Goal: Task Accomplishment & Management: Manage account settings

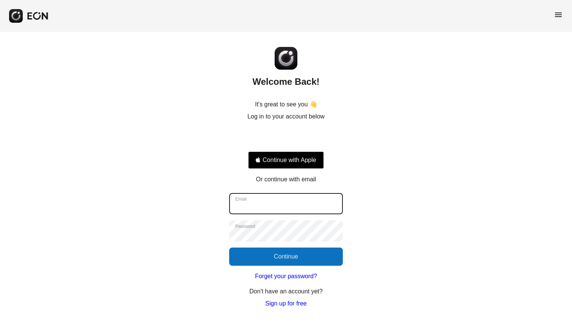
click at [291, 199] on input "Email" at bounding box center [286, 203] width 114 height 21
click at [306, 203] on input "Email" at bounding box center [286, 203] width 114 height 21
type input "**********"
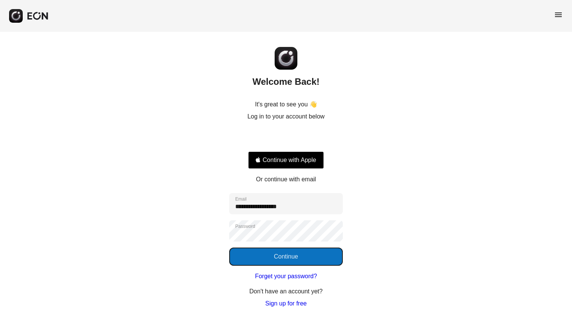
click at [300, 254] on button "Continue" at bounding box center [286, 257] width 114 height 18
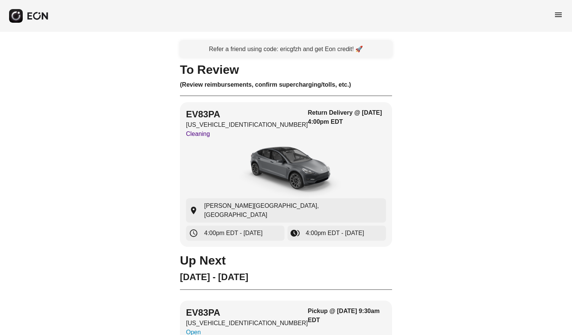
click at [556, 15] on span "menu" at bounding box center [558, 14] width 9 height 9
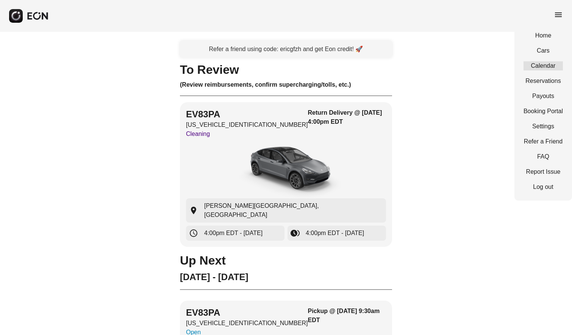
click at [546, 64] on link "Calendar" at bounding box center [543, 65] width 39 height 9
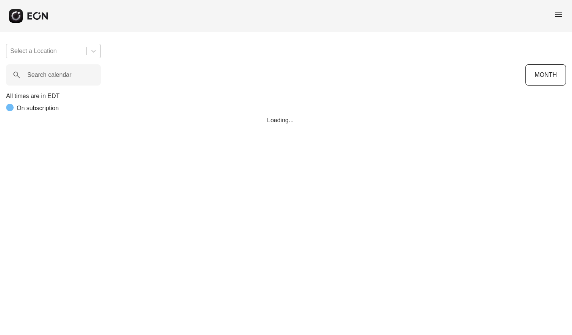
scroll to position [0, 281]
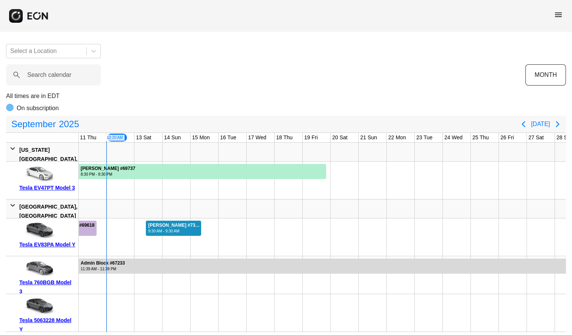
click at [167, 226] on div "Ziara Deleon #73723" at bounding box center [174, 226] width 52 height 6
click at [178, 221] on div "Ziara Deleon #73723 9:30 AM - 9:30 AM" at bounding box center [174, 228] width 56 height 15
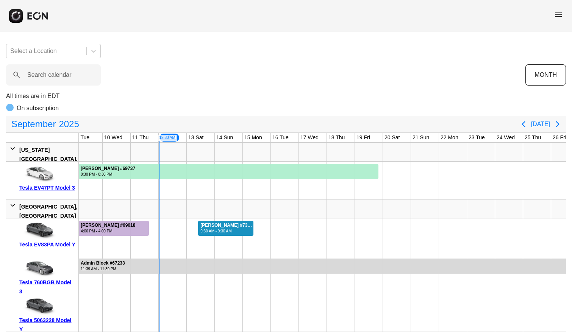
scroll to position [0, 219]
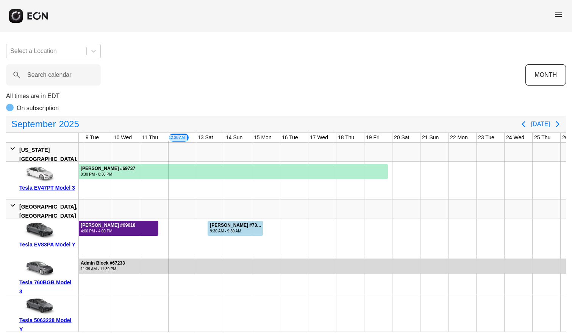
click at [117, 228] on div "4:00 PM - 4:00 PM" at bounding box center [108, 231] width 55 height 6
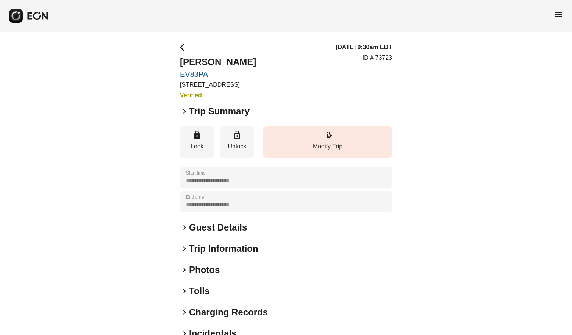
click at [184, 109] on span "keyboard_arrow_right" at bounding box center [184, 111] width 9 height 9
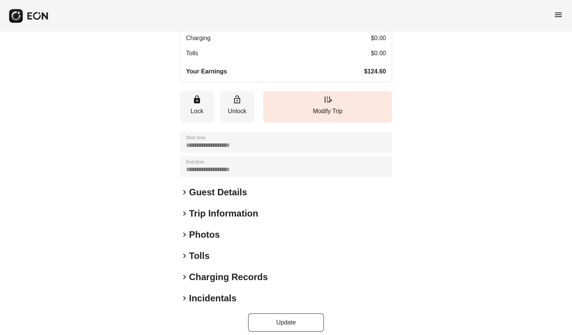
scroll to position [199, 0]
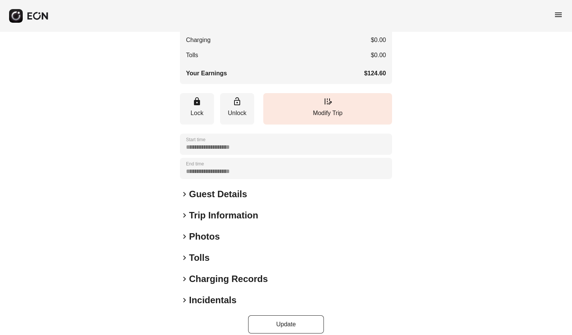
click at [186, 192] on span "keyboard_arrow_right" at bounding box center [184, 194] width 9 height 9
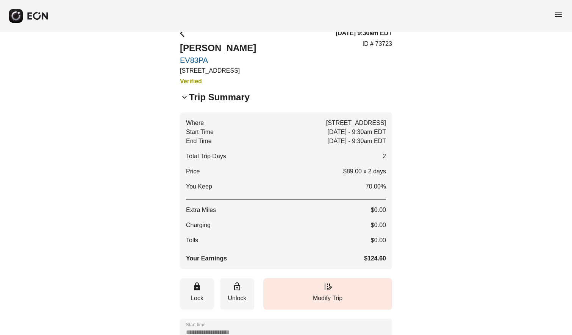
scroll to position [0, 0]
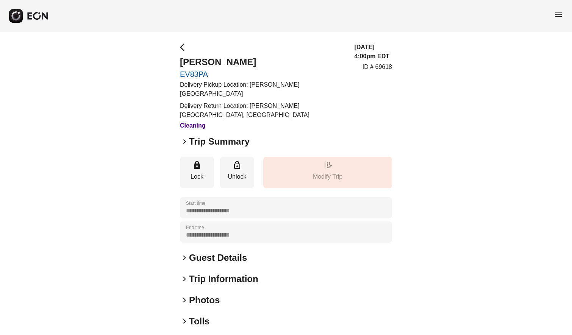
click at [185, 257] on span "keyboard_arrow_right" at bounding box center [184, 257] width 9 height 9
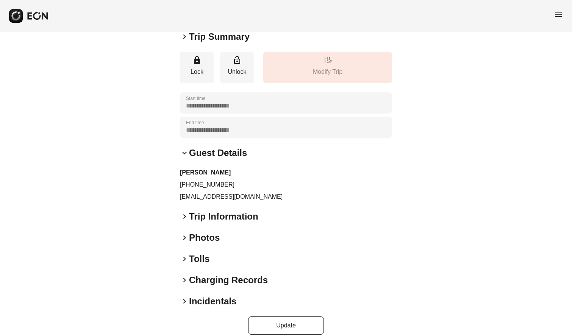
scroll to position [115, 0]
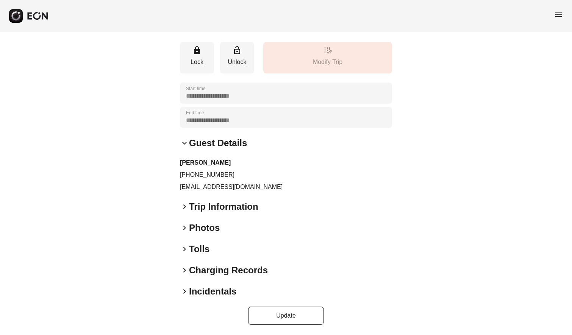
click at [186, 206] on span "keyboard_arrow_right" at bounding box center [184, 206] width 9 height 9
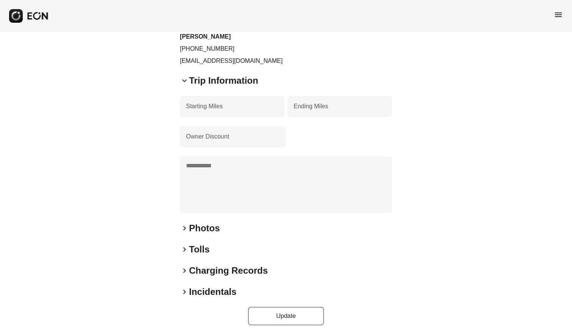
scroll to position [242, 0]
click at [185, 229] on span "keyboard_arrow_right" at bounding box center [184, 227] width 9 height 9
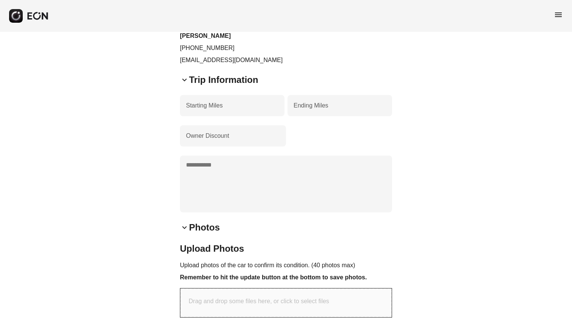
click at [184, 228] on span "keyboard_arrow_down" at bounding box center [184, 227] width 9 height 9
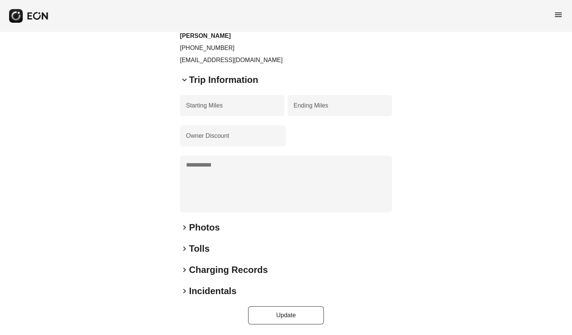
click at [184, 291] on span "keyboard_arrow_right" at bounding box center [184, 291] width 9 height 9
click at [185, 271] on span "keyboard_arrow_right" at bounding box center [184, 270] width 9 height 9
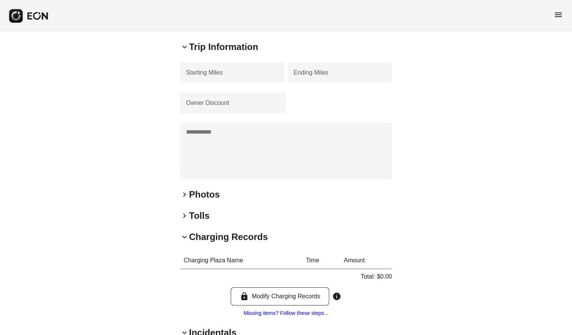
scroll to position [282, 0]
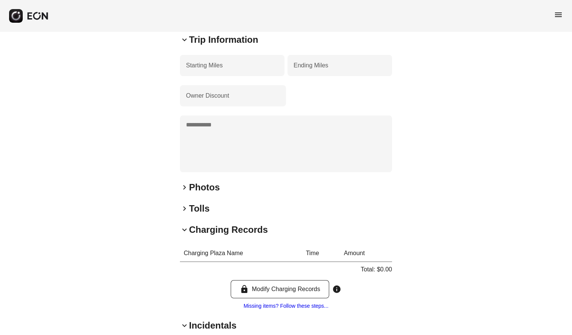
click at [184, 207] on span "keyboard_arrow_right" at bounding box center [184, 208] width 9 height 9
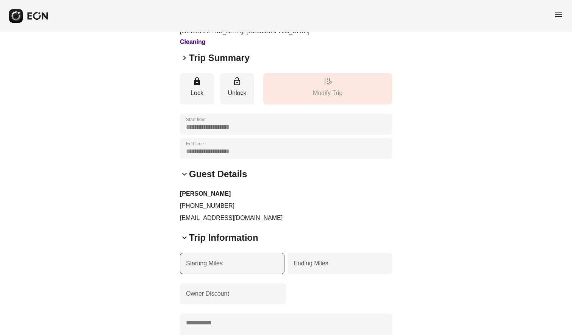
scroll to position [0, 0]
